Goal: Find specific page/section

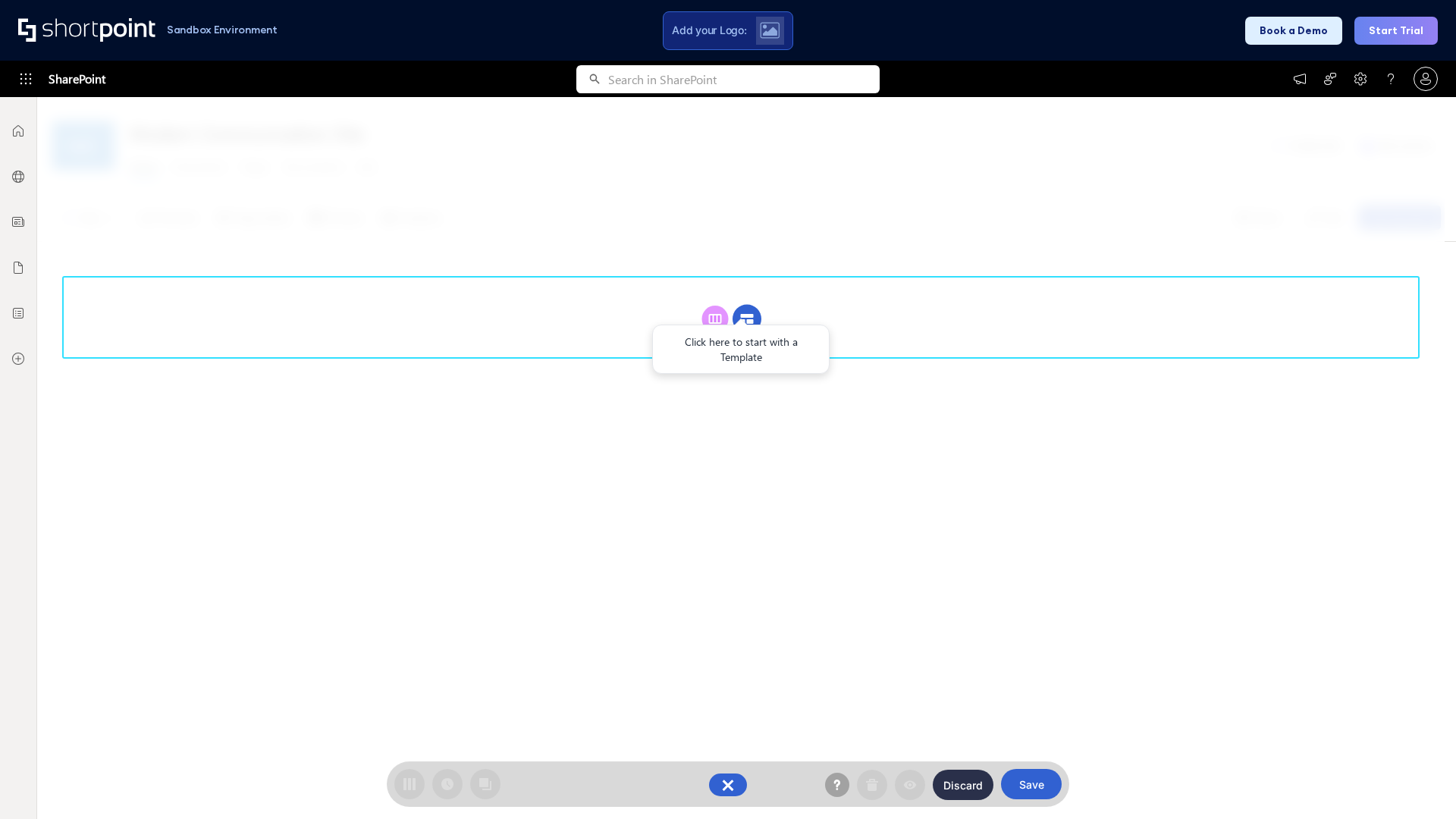
click at [747, 319] on circle at bounding box center [746, 319] width 28 height 28
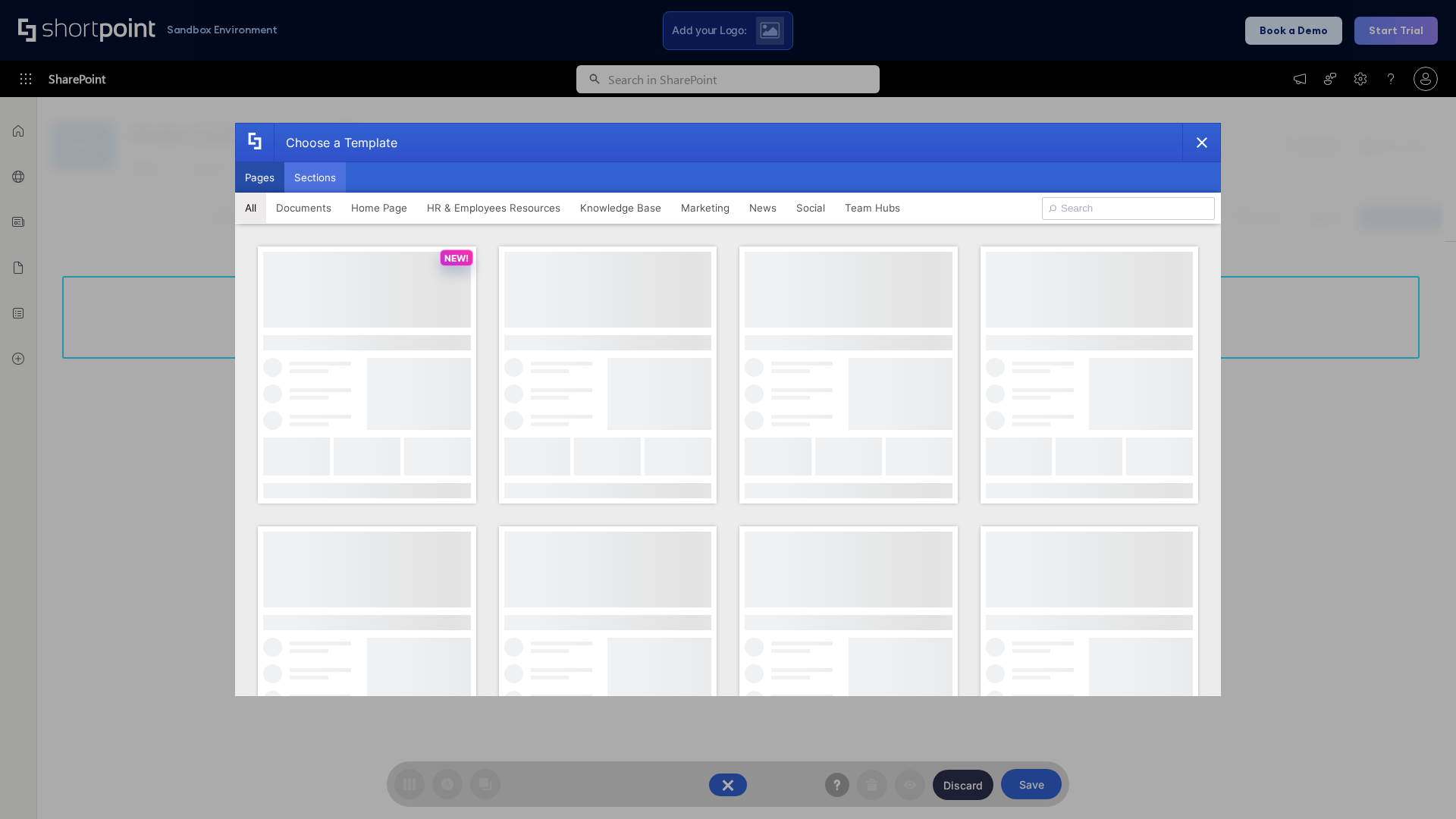
click at [315, 177] on button "Sections" at bounding box center [315, 177] width 62 height 30
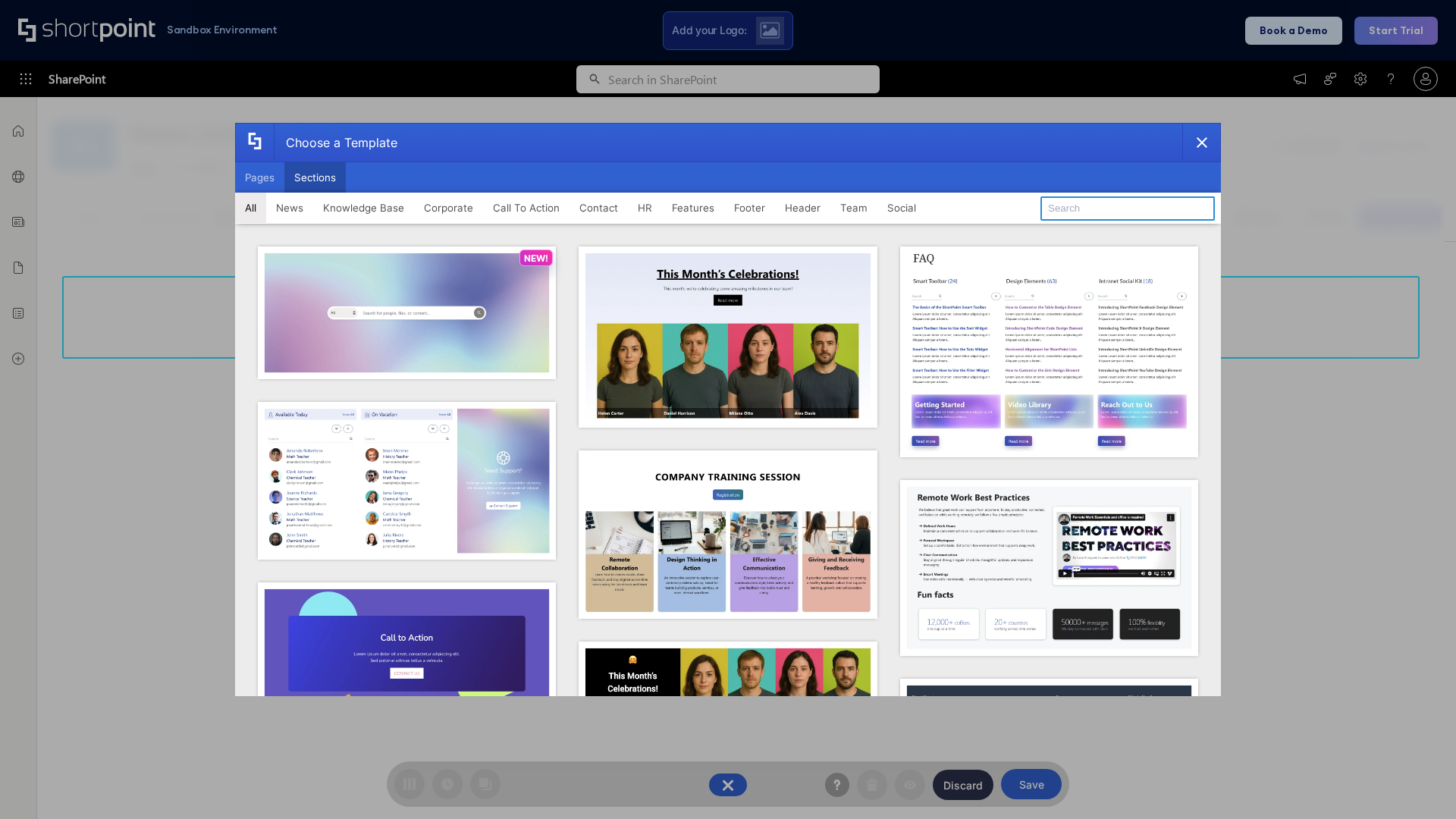
type input "Team News"
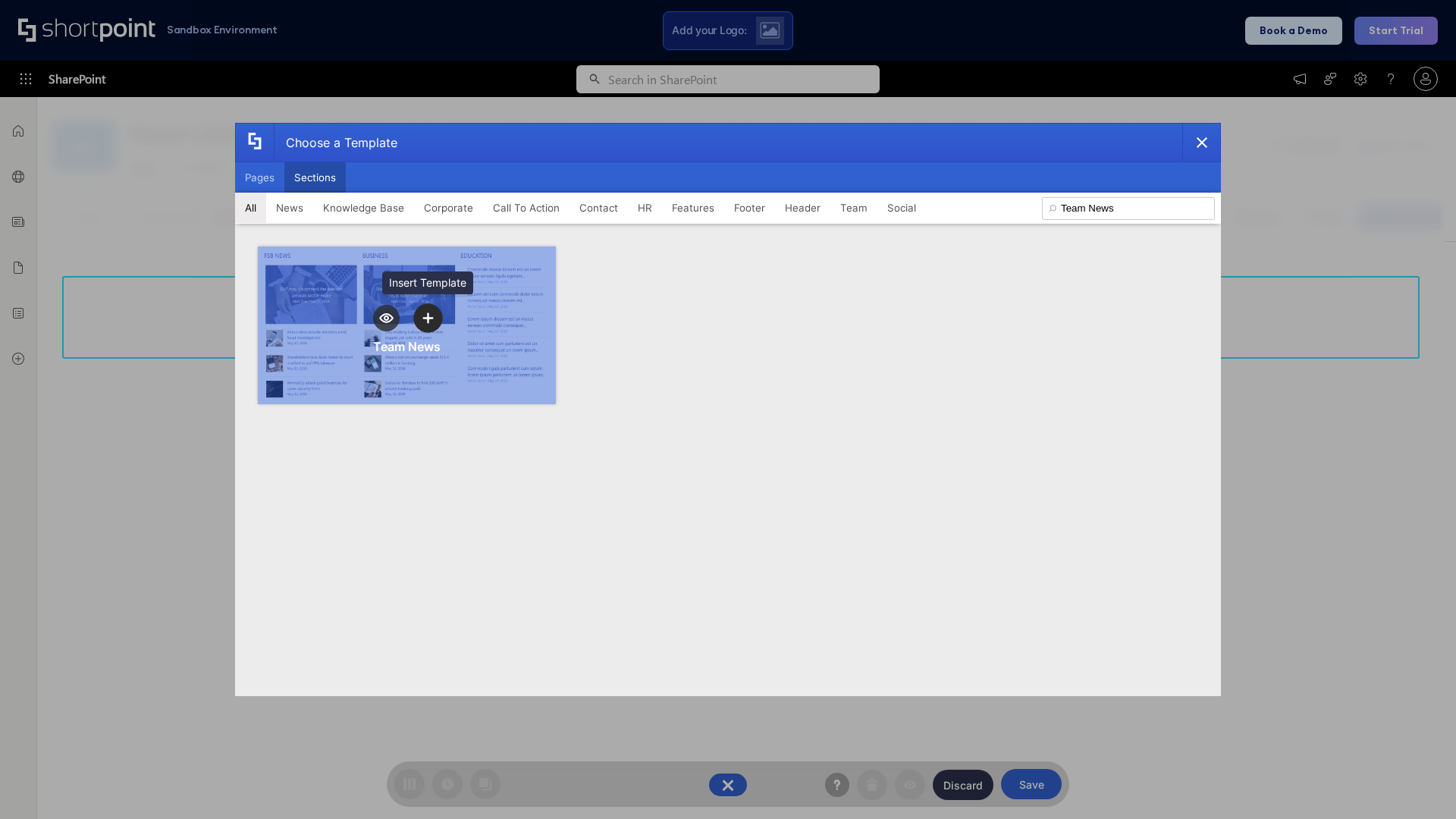
click at [428, 318] on icon "template selector" at bounding box center [428, 318] width 11 height 11
